Goal: Task Accomplishment & Management: Use online tool/utility

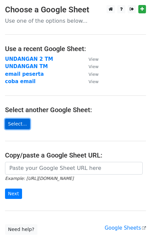
click at [18, 124] on link "Select..." at bounding box center [17, 124] width 25 height 10
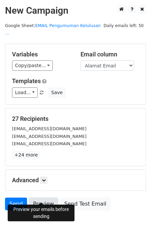
click at [47, 198] on link "Preview" at bounding box center [43, 203] width 29 height 13
click at [40, 197] on link "Preview" at bounding box center [43, 203] width 29 height 13
click at [44, 201] on link "Preview" at bounding box center [43, 203] width 29 height 13
click at [46, 197] on link "Preview" at bounding box center [43, 203] width 29 height 13
click at [47, 200] on link "Preview" at bounding box center [43, 203] width 29 height 13
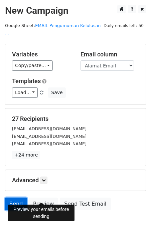
click at [14, 197] on link "Send" at bounding box center [16, 203] width 22 height 13
